Goal: Navigation & Orientation: Find specific page/section

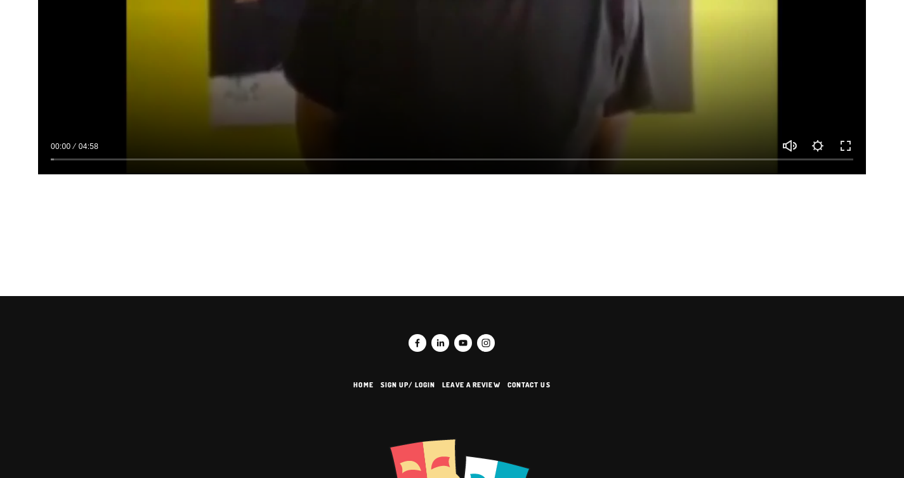
scroll to position [221, 0]
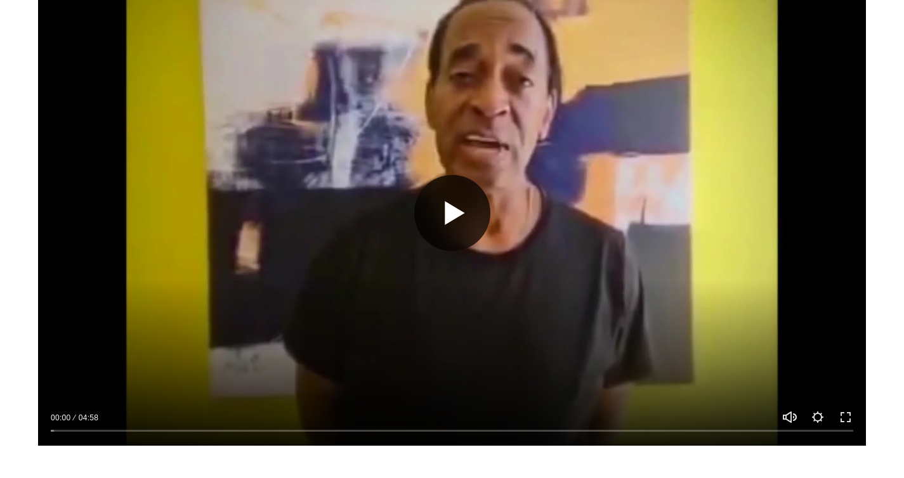
click at [460, 228] on button "Play" at bounding box center [452, 213] width 76 height 76
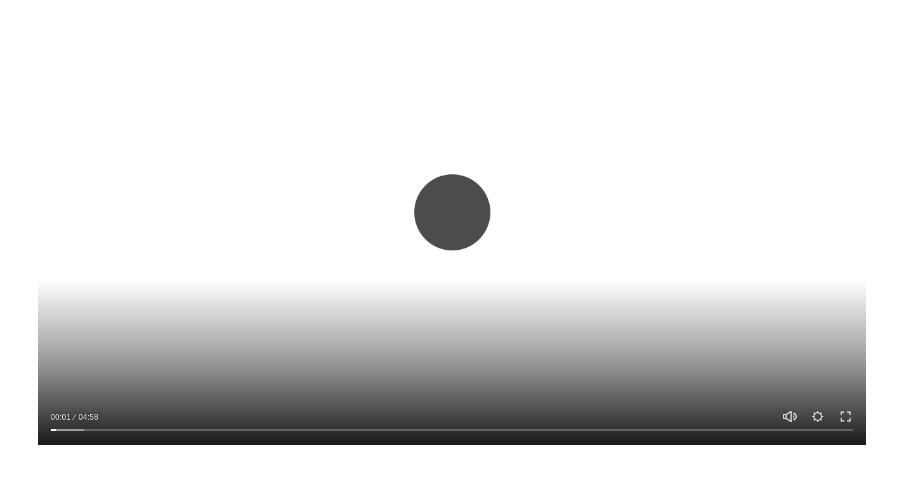
click at [437, 242] on button "Play" at bounding box center [452, 212] width 76 height 76
type input "****"
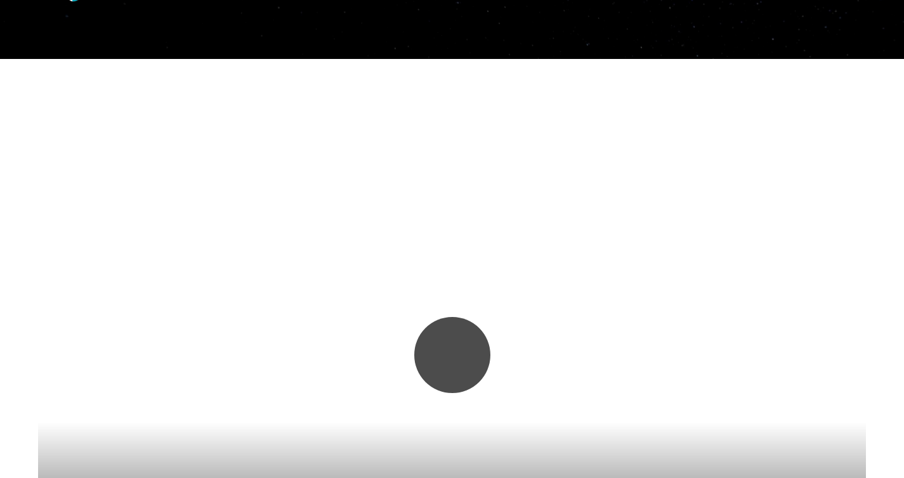
scroll to position [0, 0]
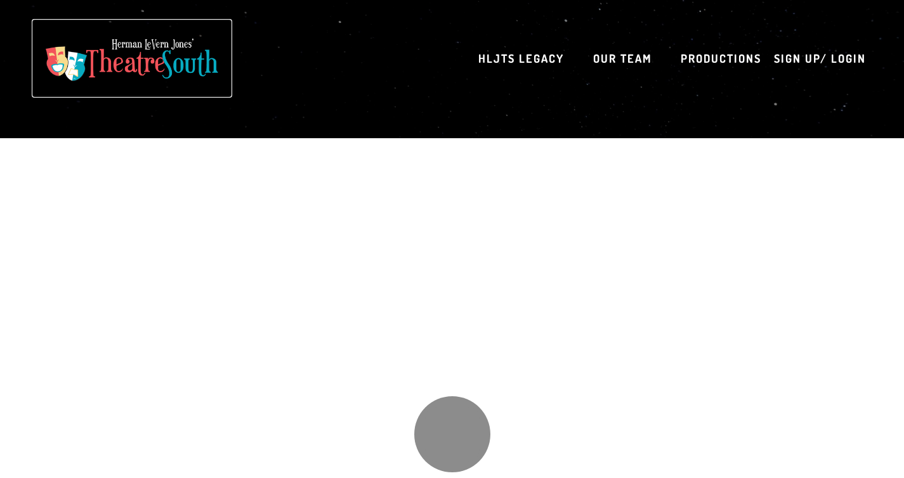
click at [172, 60] on img at bounding box center [132, 59] width 188 height 60
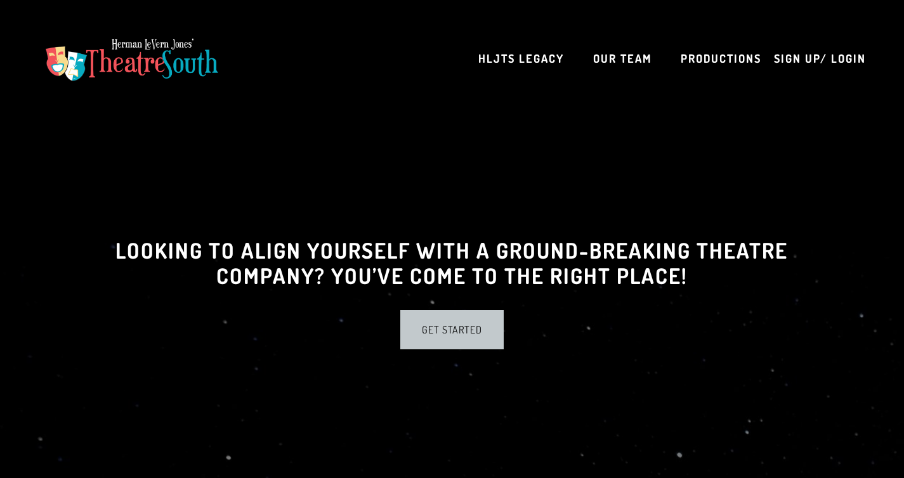
scroll to position [586, 0]
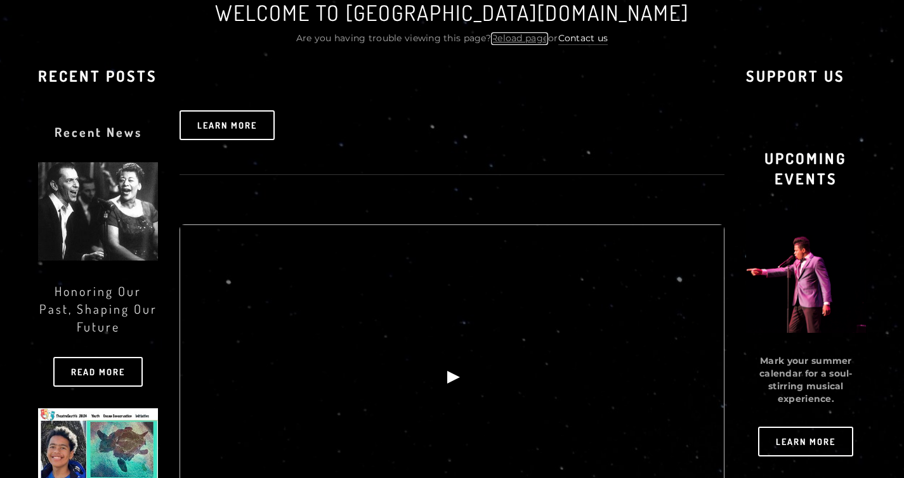
click at [530, 41] on link "Reload page" at bounding box center [519, 38] width 57 height 13
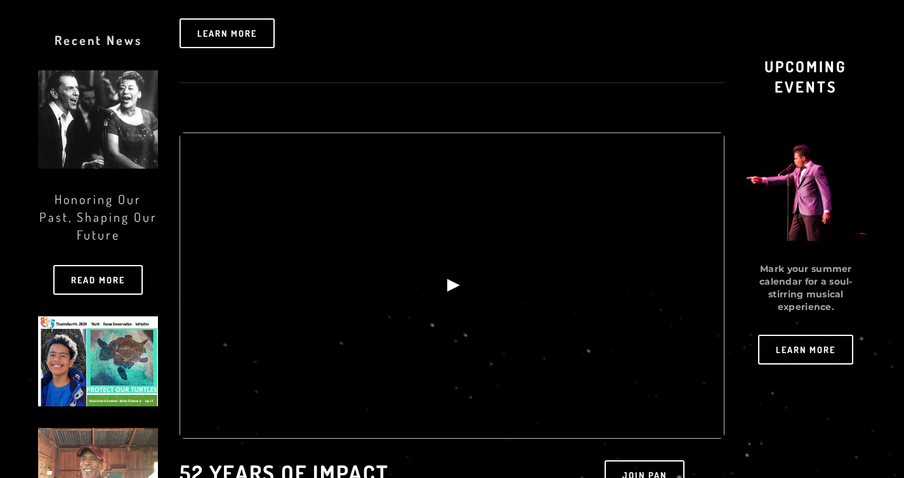
scroll to position [0, 0]
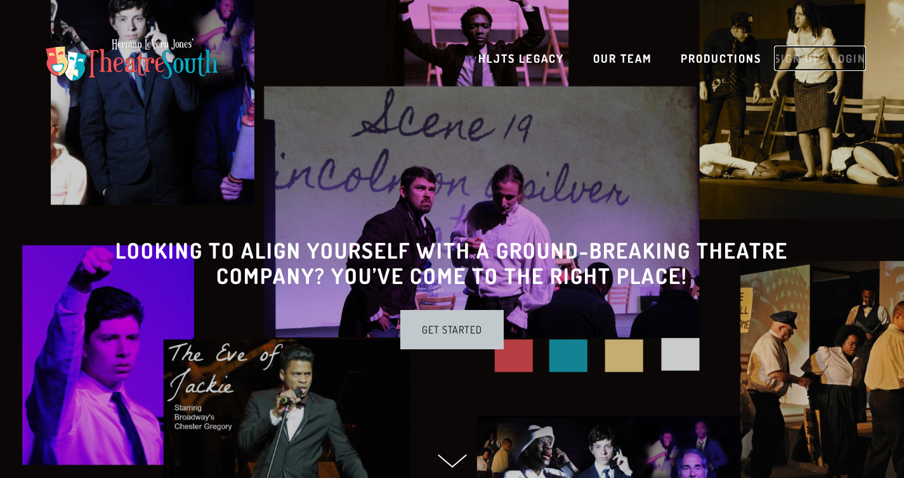
click at [798, 63] on link "Sign up/ Login" at bounding box center [820, 58] width 92 height 25
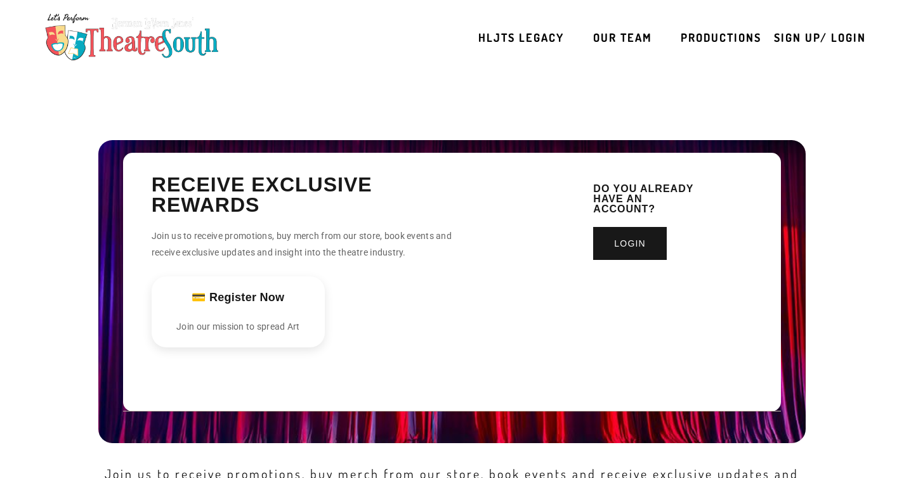
scroll to position [494, 0]
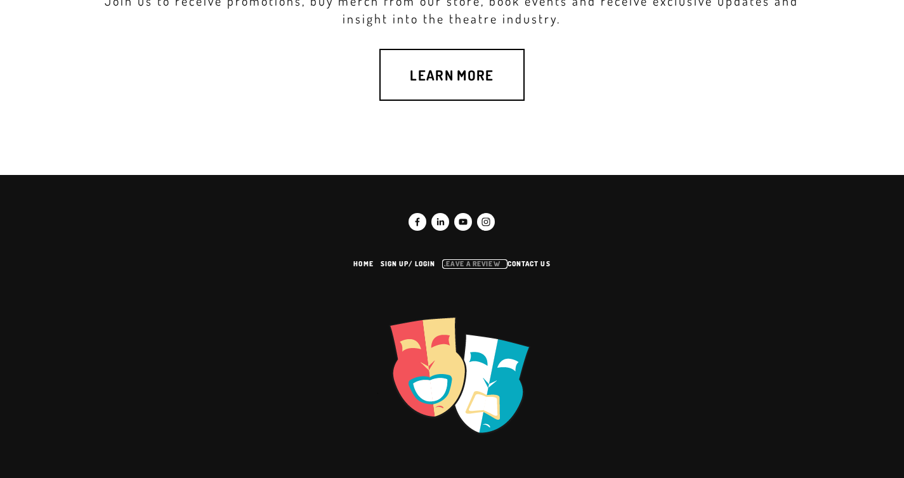
click at [498, 261] on link "Leave a Review" at bounding box center [474, 264] width 65 height 10
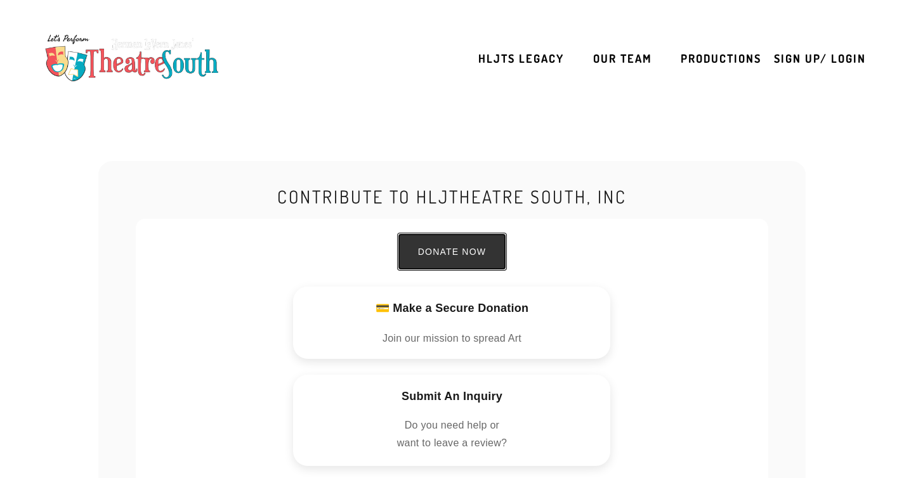
click at [465, 257] on p "Donate Now" at bounding box center [452, 252] width 68 height 14
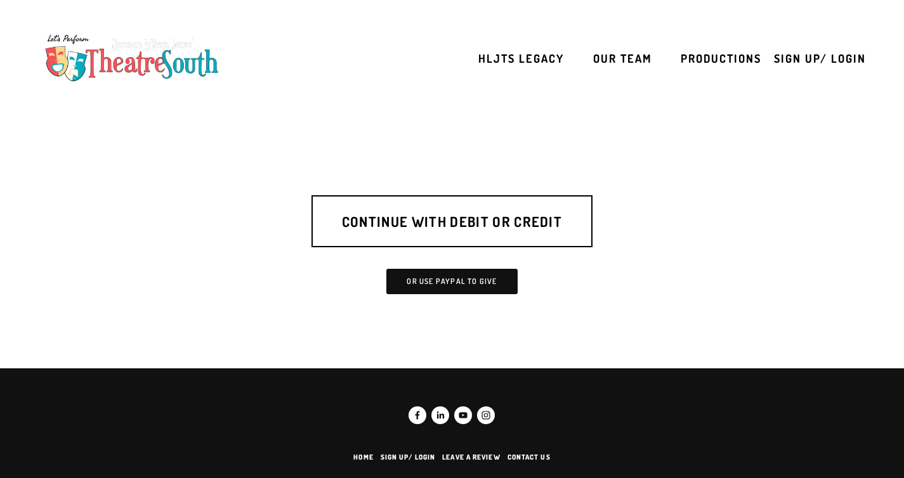
click at [460, 288] on div "or Use Paypal to Give" at bounding box center [451, 281] width 131 height 25
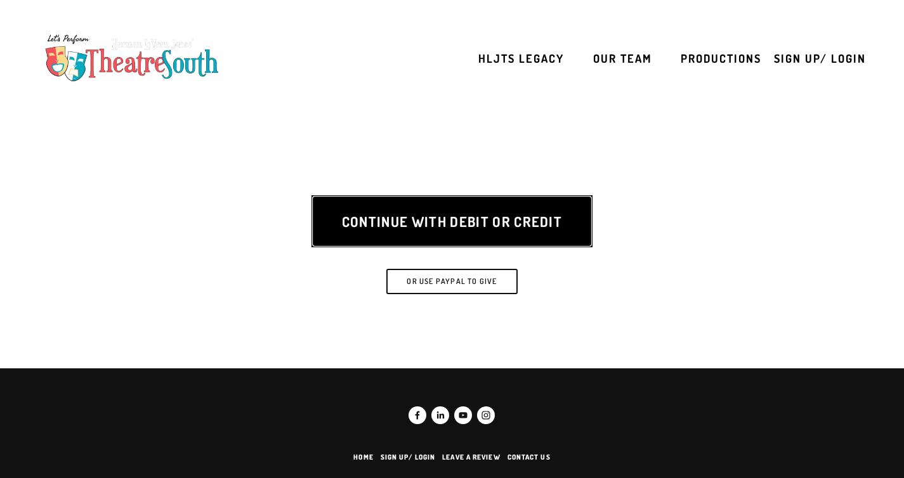
click at [416, 224] on link "Continue with Debit or Credit" at bounding box center [451, 221] width 281 height 52
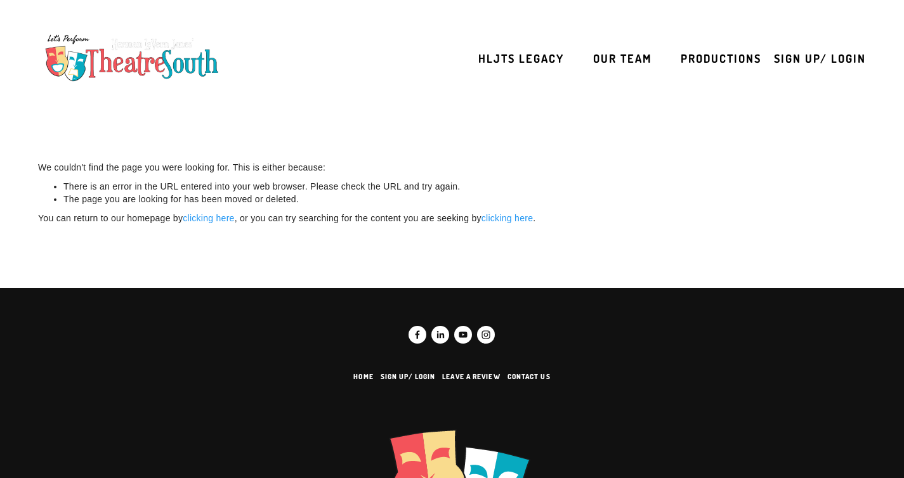
click at [569, 56] on div "HLJTS Legacy Our Team Productions" at bounding box center [619, 58] width 311 height 25
click at [530, 56] on link "HLJTS Legacy" at bounding box center [521, 58] width 86 height 25
click at [626, 62] on link "Our Team" at bounding box center [622, 58] width 59 height 25
click at [755, 63] on link "Productions" at bounding box center [720, 58] width 81 height 25
click at [547, 58] on link "HLJTS Legacy" at bounding box center [521, 58] width 86 height 25
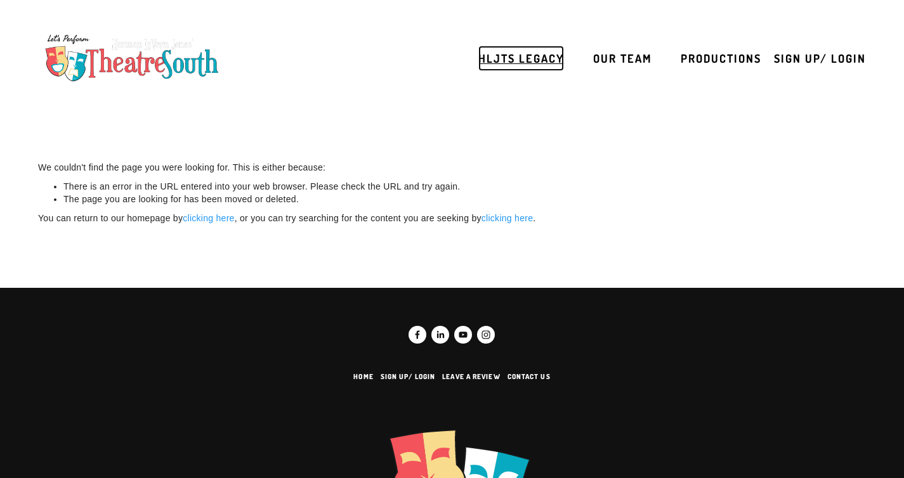
scroll to position [113, 0]
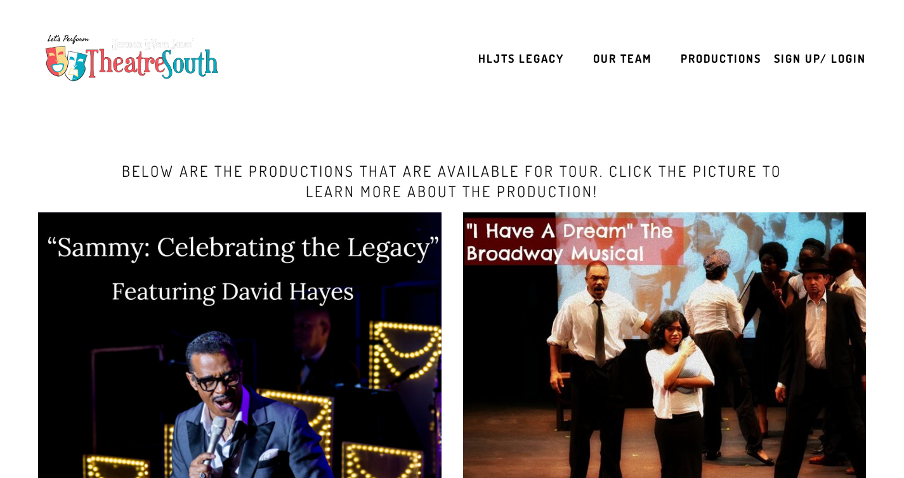
scroll to position [1, 0]
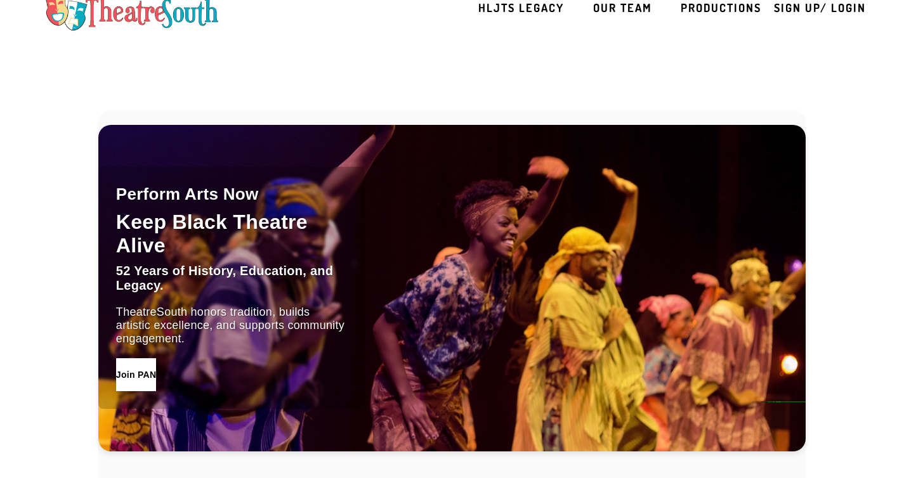
scroll to position [171, 0]
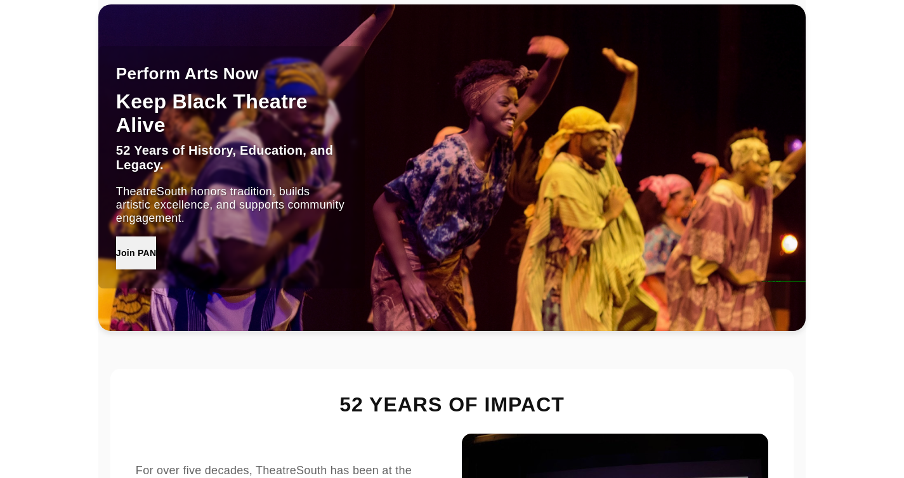
click at [156, 250] on button "Join PAN" at bounding box center [136, 253] width 40 height 33
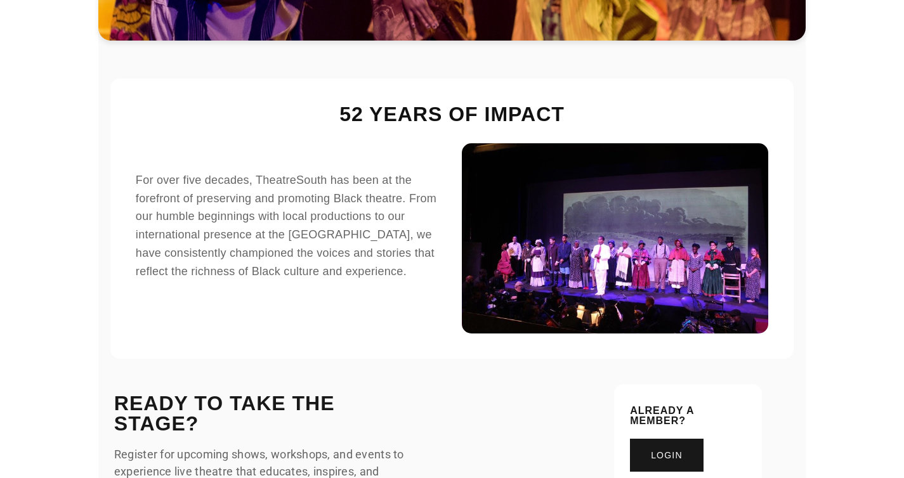
scroll to position [200, 0]
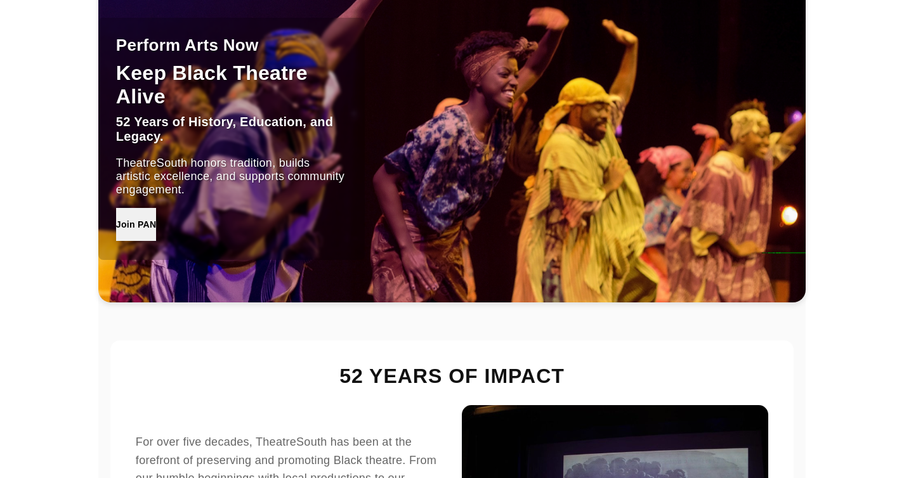
click at [156, 229] on button "Join PAN" at bounding box center [136, 224] width 40 height 33
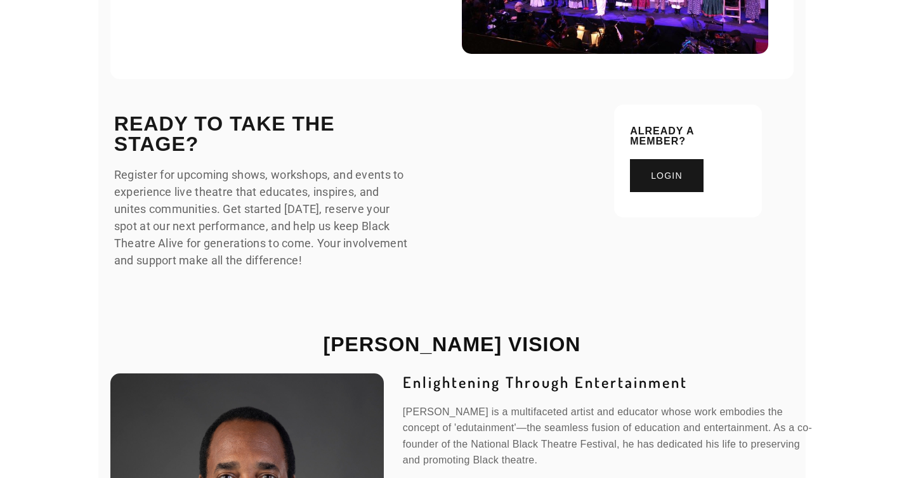
scroll to position [790, 0]
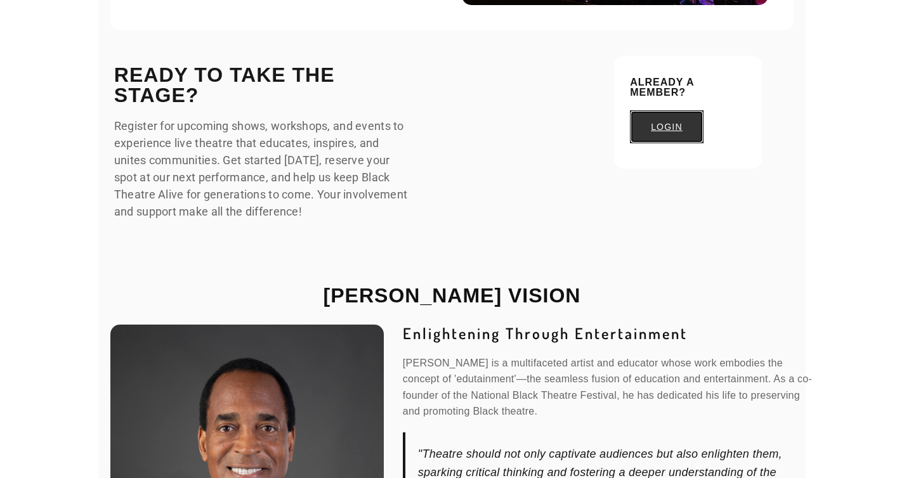
click at [667, 137] on link "login" at bounding box center [667, 126] width 74 height 33
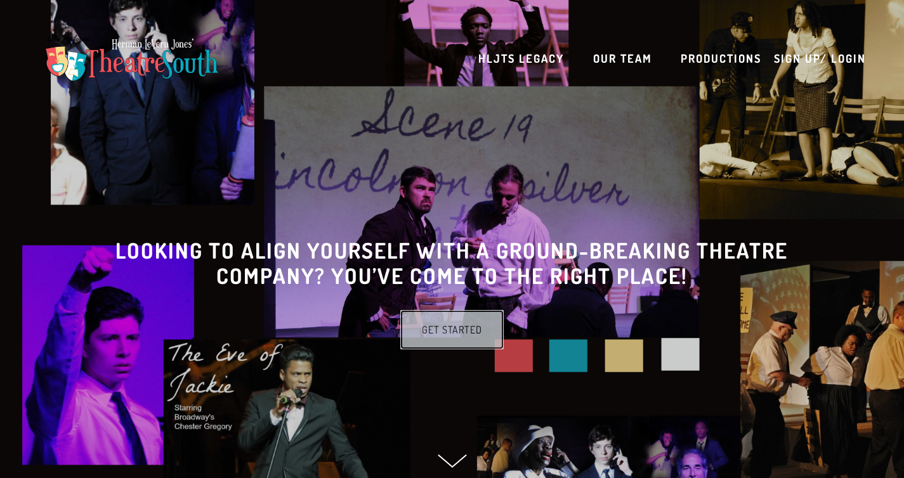
click at [437, 348] on link "Get Started" at bounding box center [452, 329] width 104 height 39
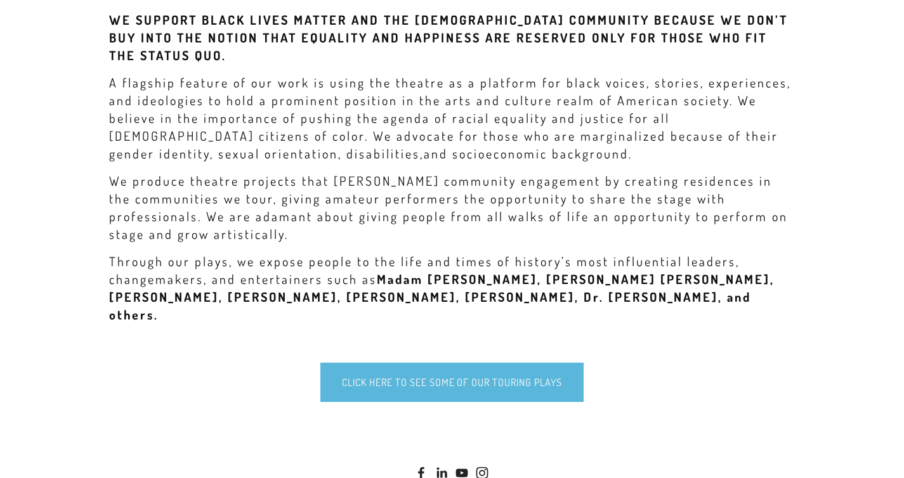
scroll to position [620, 0]
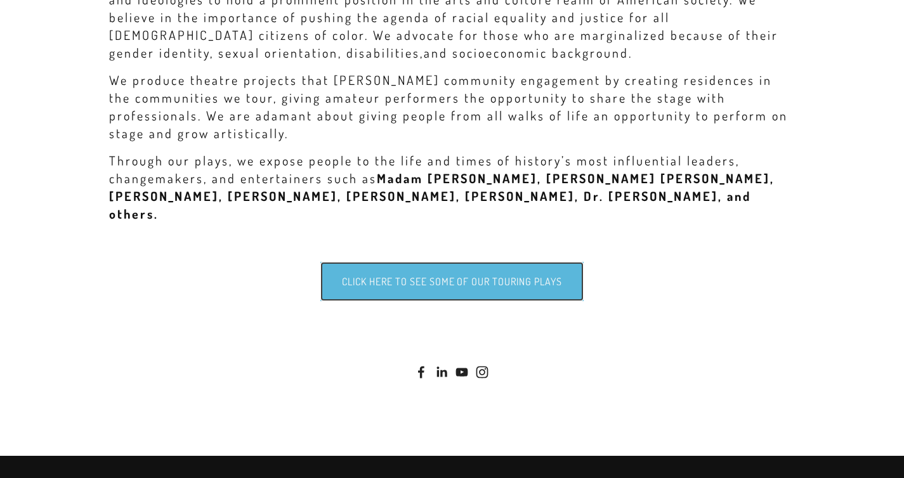
click at [450, 278] on link "Click here to see some of our touring plays" at bounding box center [451, 281] width 262 height 39
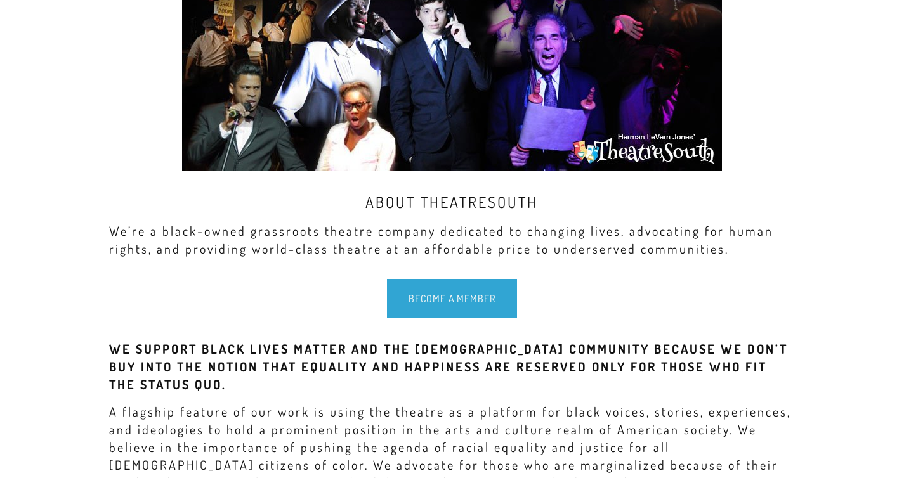
scroll to position [27, 0]
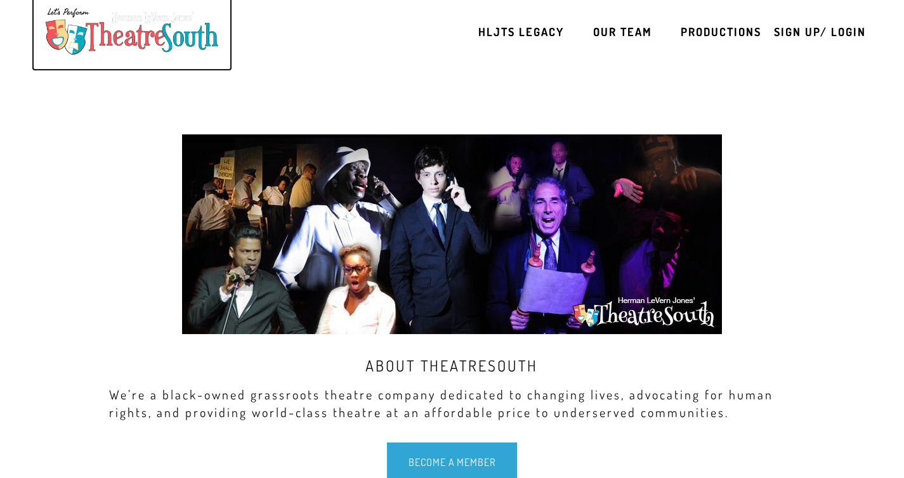
click at [184, 36] on img at bounding box center [132, 32] width 188 height 60
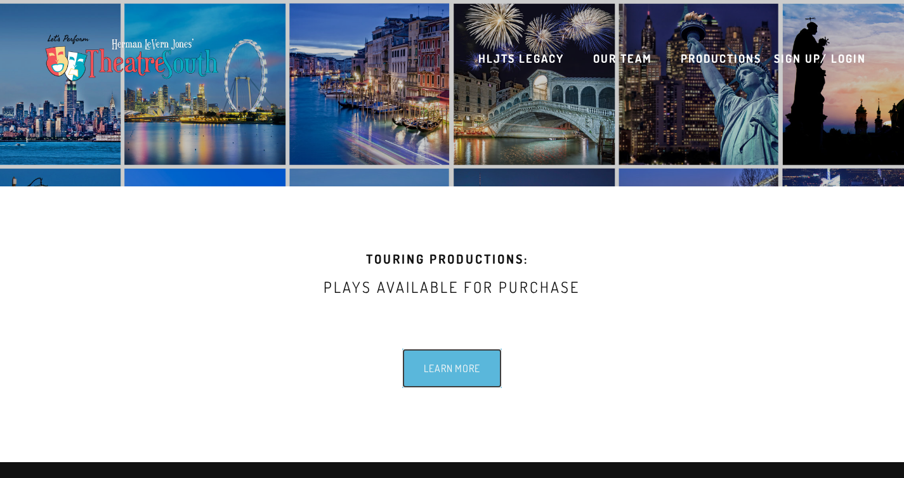
click at [436, 387] on link "Learn more" at bounding box center [452, 368] width 100 height 39
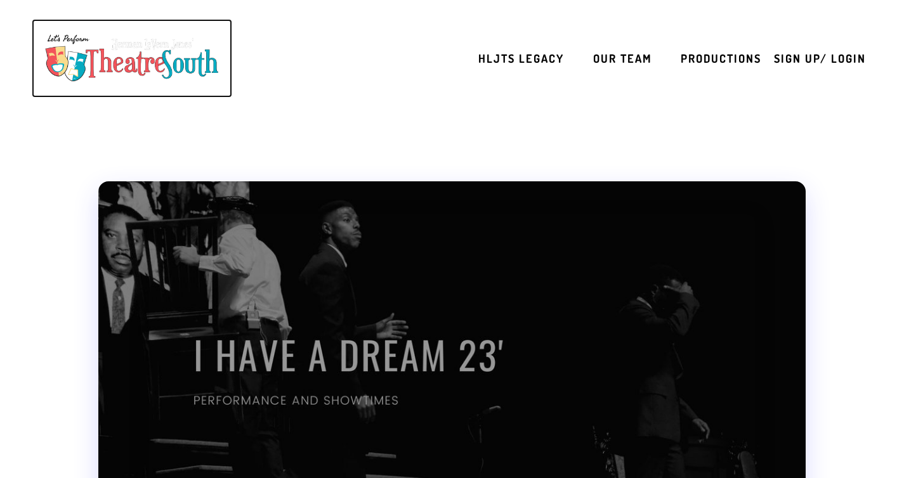
click at [174, 67] on img at bounding box center [132, 59] width 188 height 60
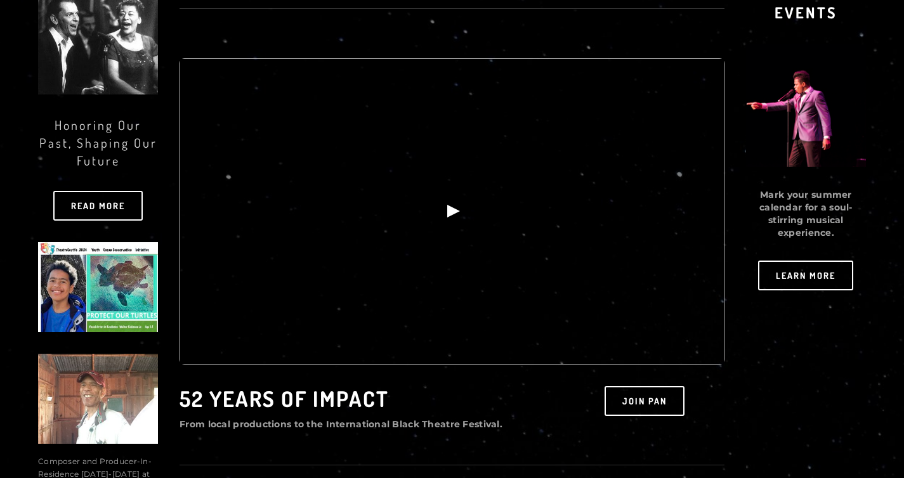
scroll to position [338, 0]
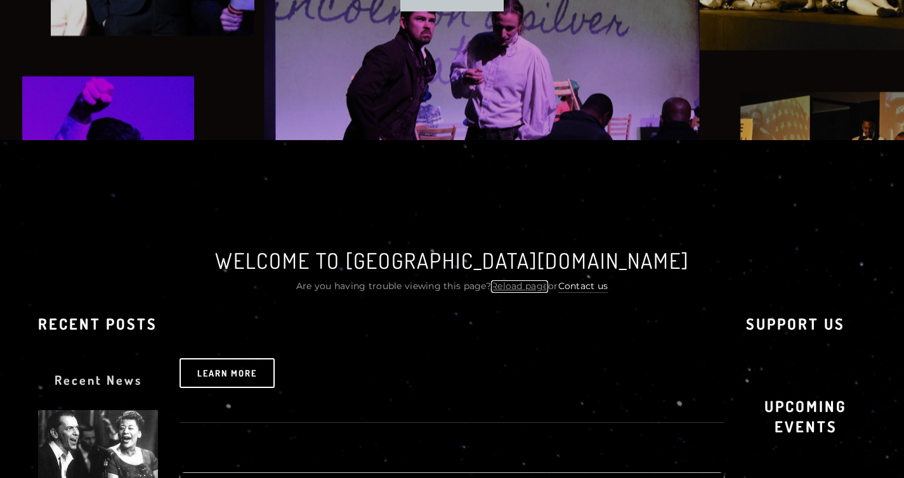
click at [511, 285] on link "Reload page" at bounding box center [519, 286] width 57 height 13
